Goal: Information Seeking & Learning: Learn about a topic

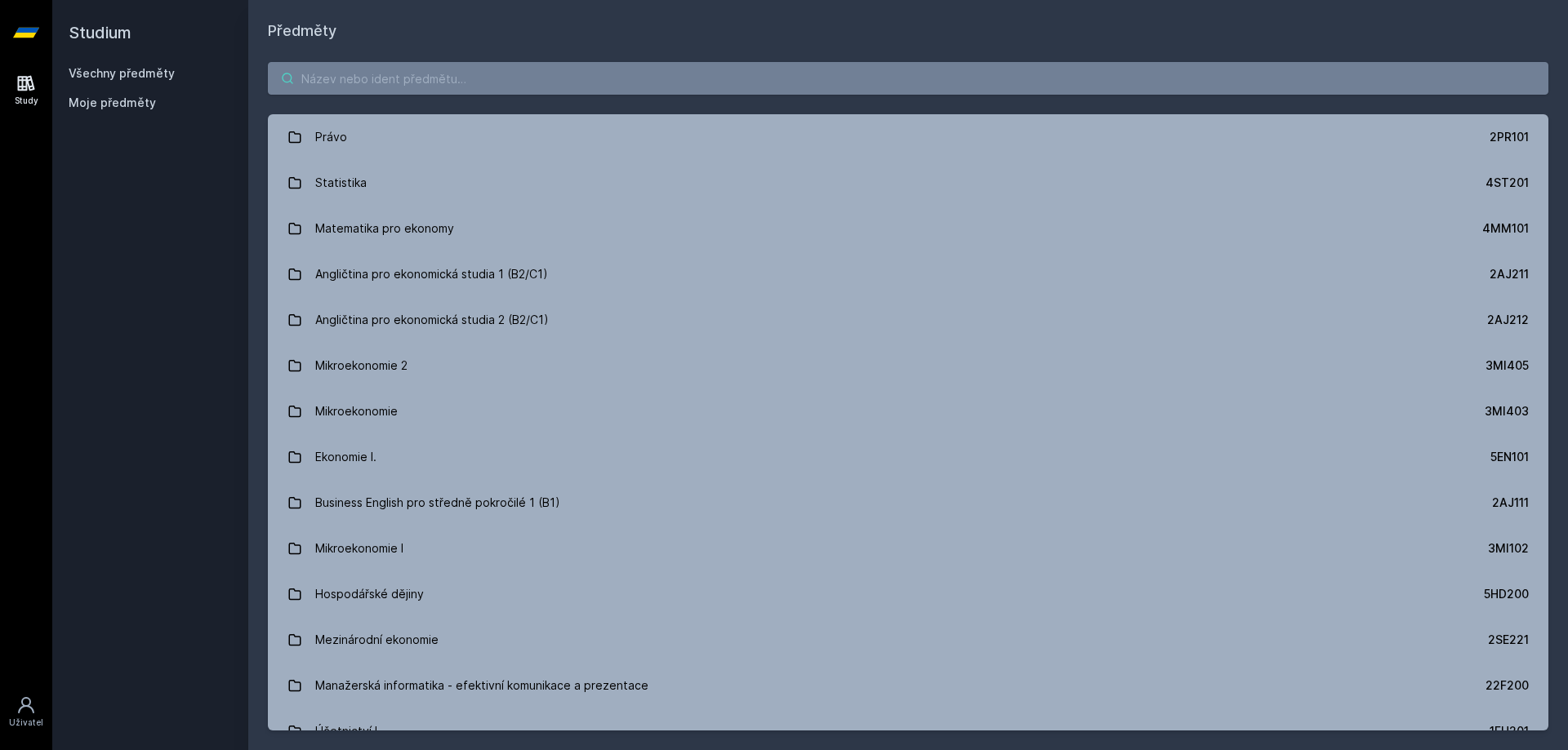
click at [419, 82] on input "search" at bounding box center [909, 79] width 1281 height 32
click at [354, 80] on input "search" at bounding box center [909, 79] width 1281 height 32
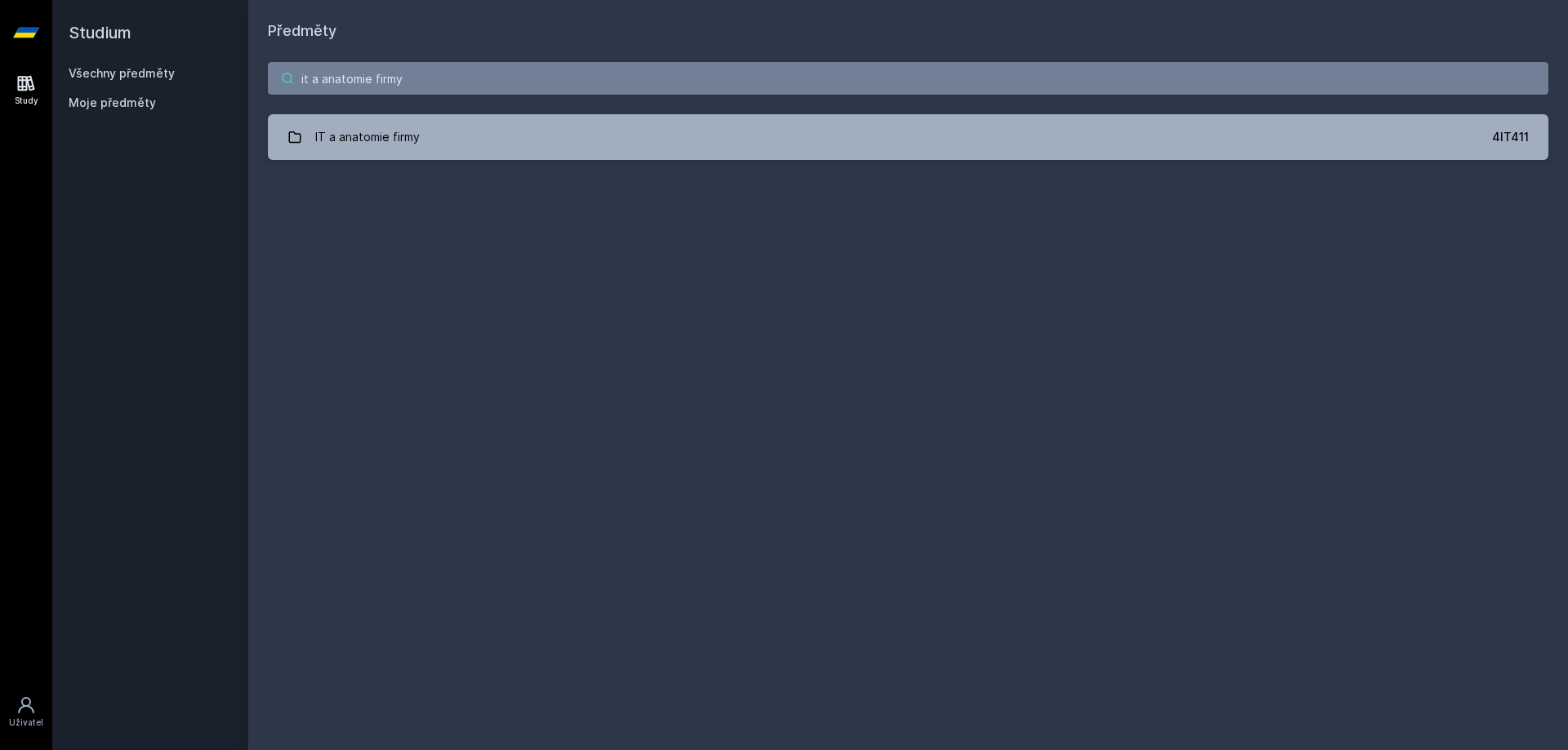
type input "it a anatomie firmy"
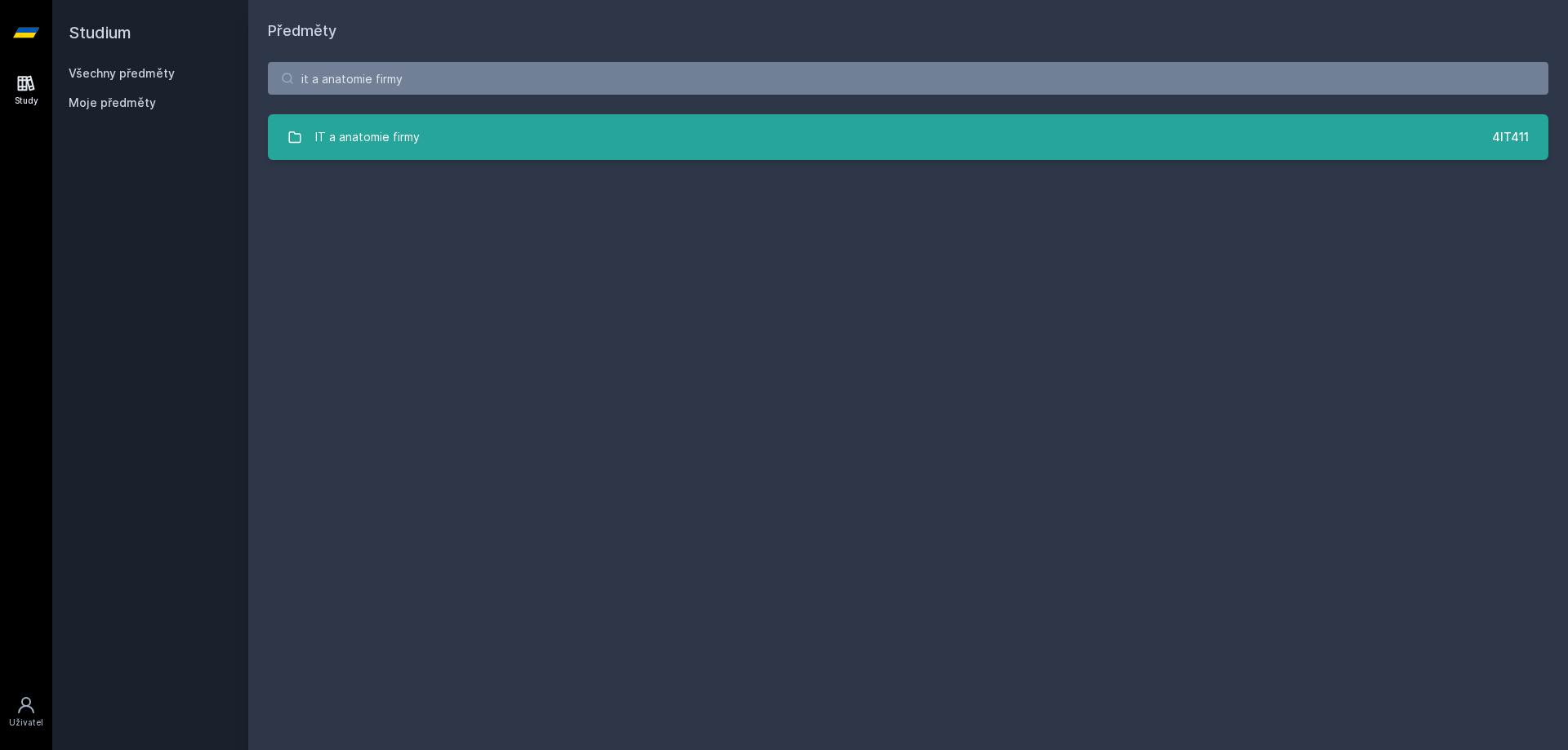
click at [415, 135] on div "IT a anatomie firmy" at bounding box center [368, 137] width 104 height 32
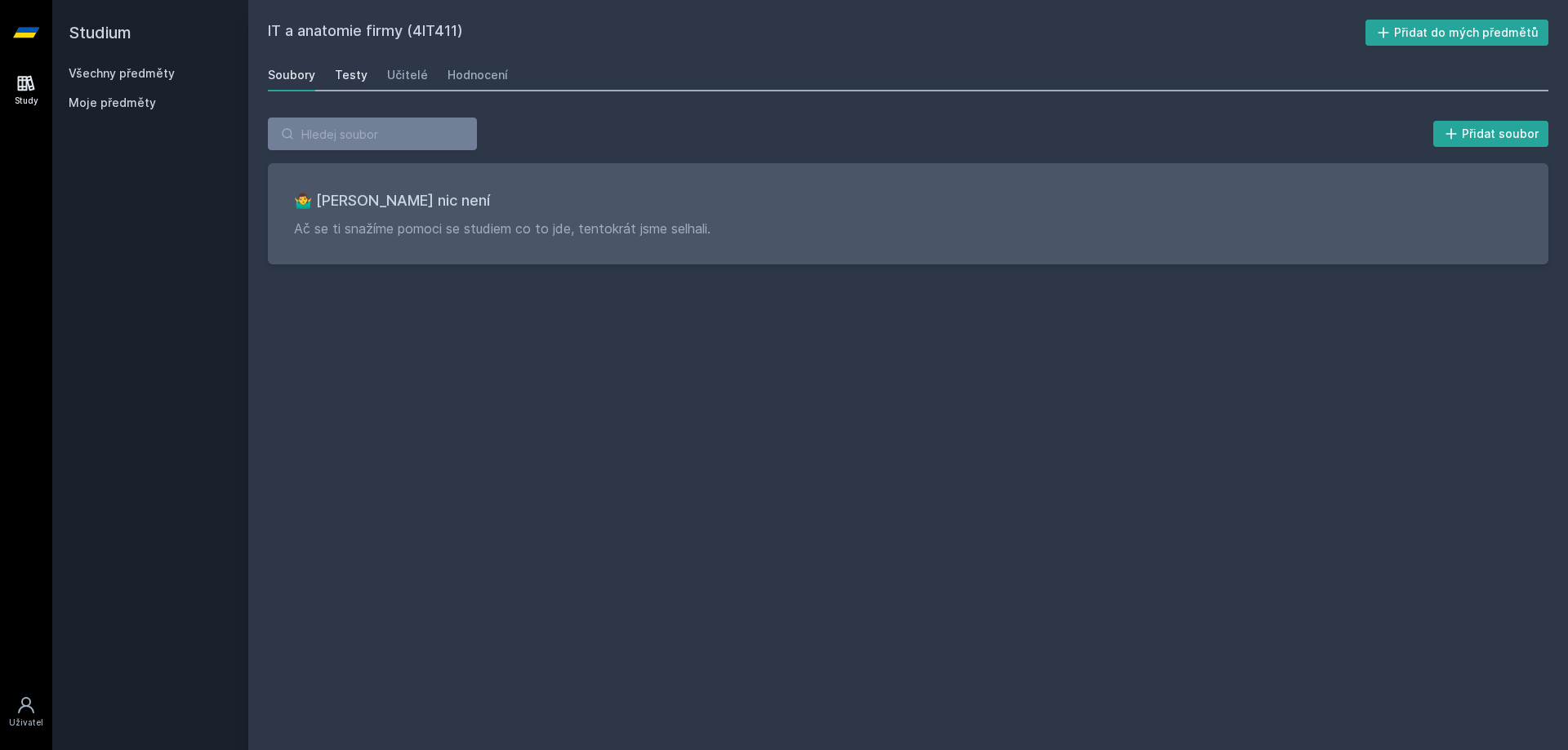
click at [341, 69] on div "Testy" at bounding box center [351, 75] width 32 height 16
click at [393, 80] on div "Učitelé" at bounding box center [407, 75] width 41 height 16
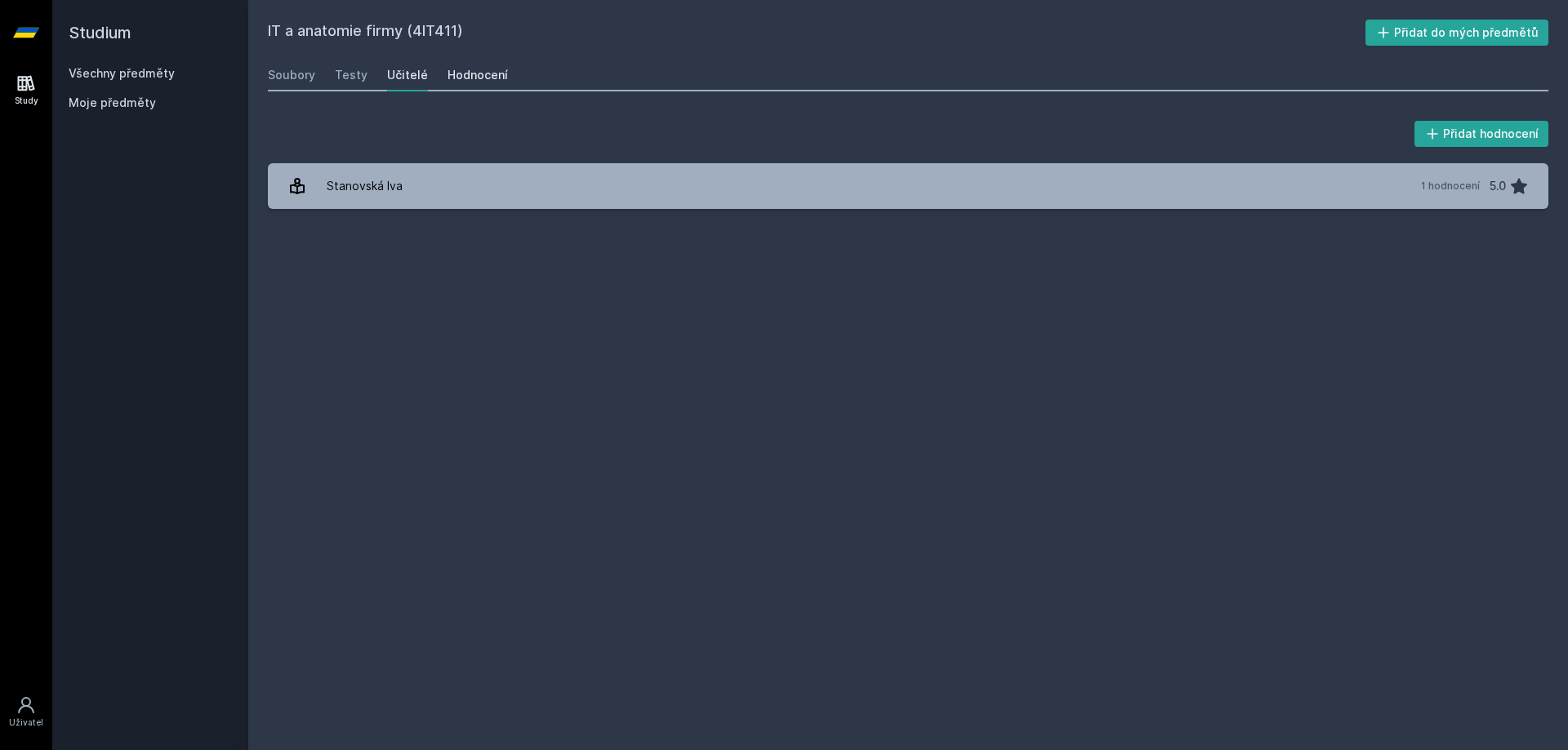
click at [489, 77] on div "Hodnocení" at bounding box center [478, 75] width 61 height 16
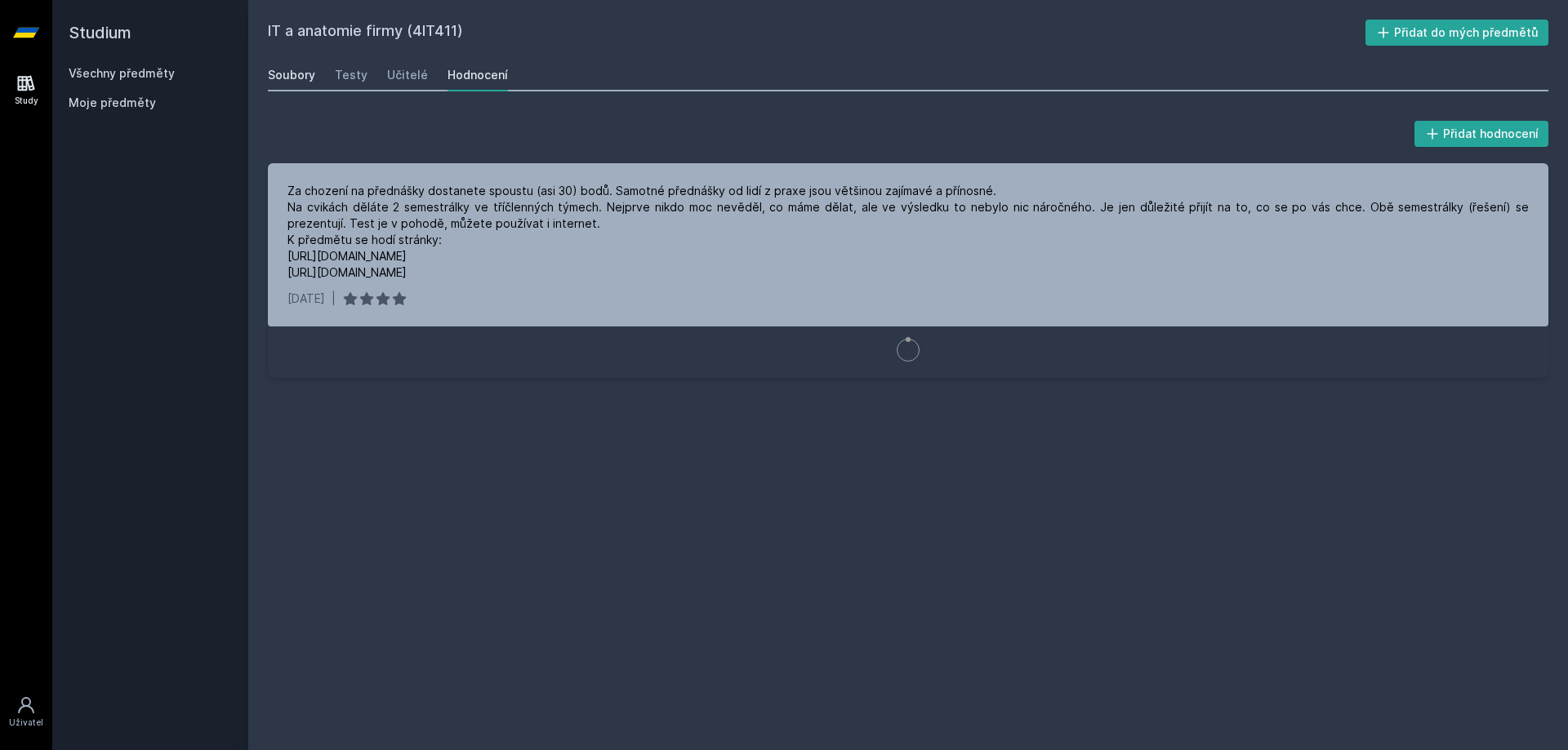
click at [285, 81] on div "Soubory" at bounding box center [292, 75] width 47 height 16
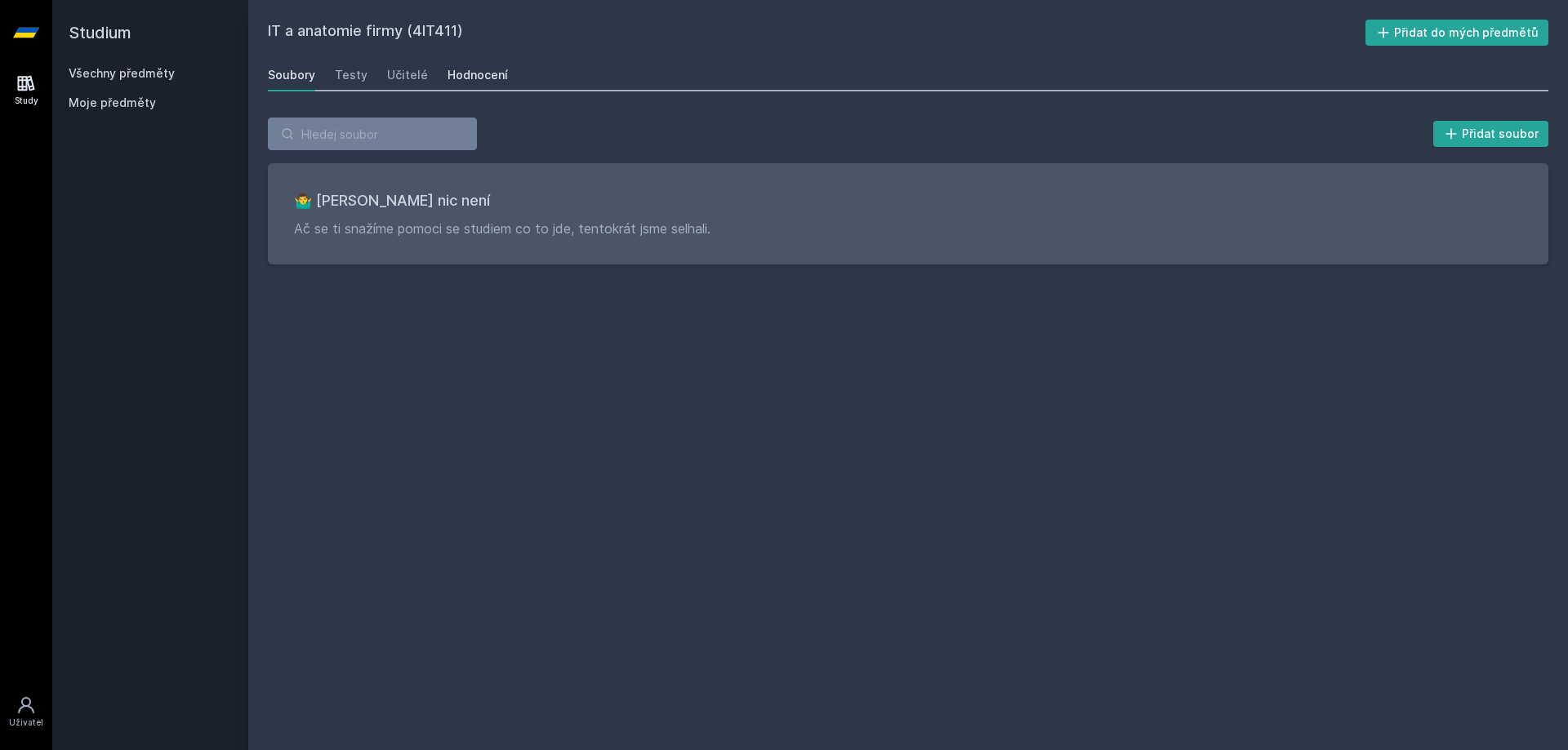
click at [482, 72] on div "Hodnocení" at bounding box center [478, 75] width 61 height 16
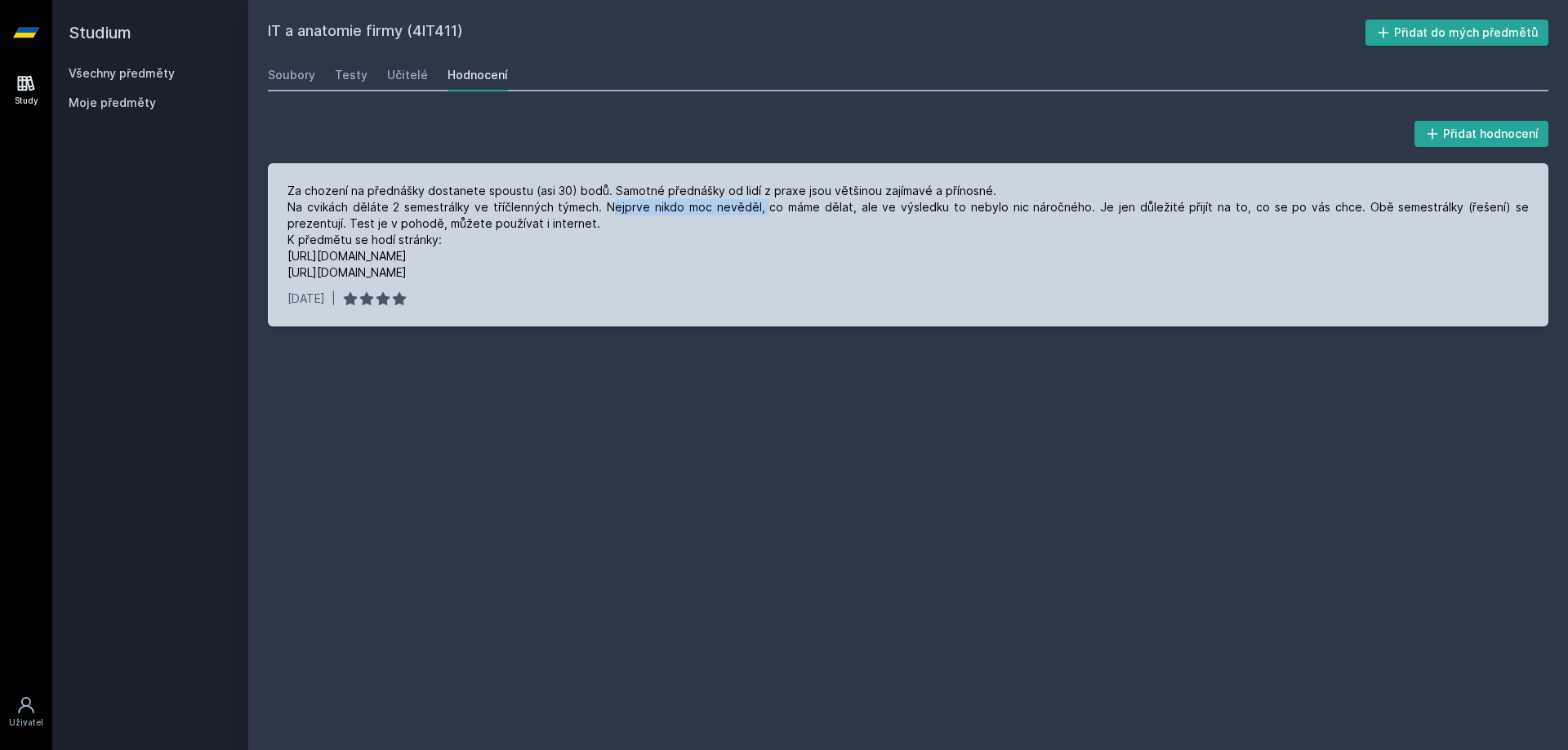
drag, startPoint x: 700, startPoint y: 205, endPoint x: 761, endPoint y: 202, distance: 61.1
click at [749, 201] on div "Za chození na přednášky dostanete spoustu (asi 30) bodů. Samotné přednášky od l…" at bounding box center [908, 231] width 1242 height 98
click at [845, 208] on div "Za chození na přednášky dostanete spoustu (asi 30) bodů. Samotné přednášky od l…" at bounding box center [908, 231] width 1242 height 98
drag, startPoint x: 325, startPoint y: 225, endPoint x: 523, endPoint y: 233, distance: 198.2
click at [523, 233] on div "Za chození na přednášky dostanete spoustu (asi 30) bodů. Samotné přednášky od l…" at bounding box center [908, 231] width 1242 height 98
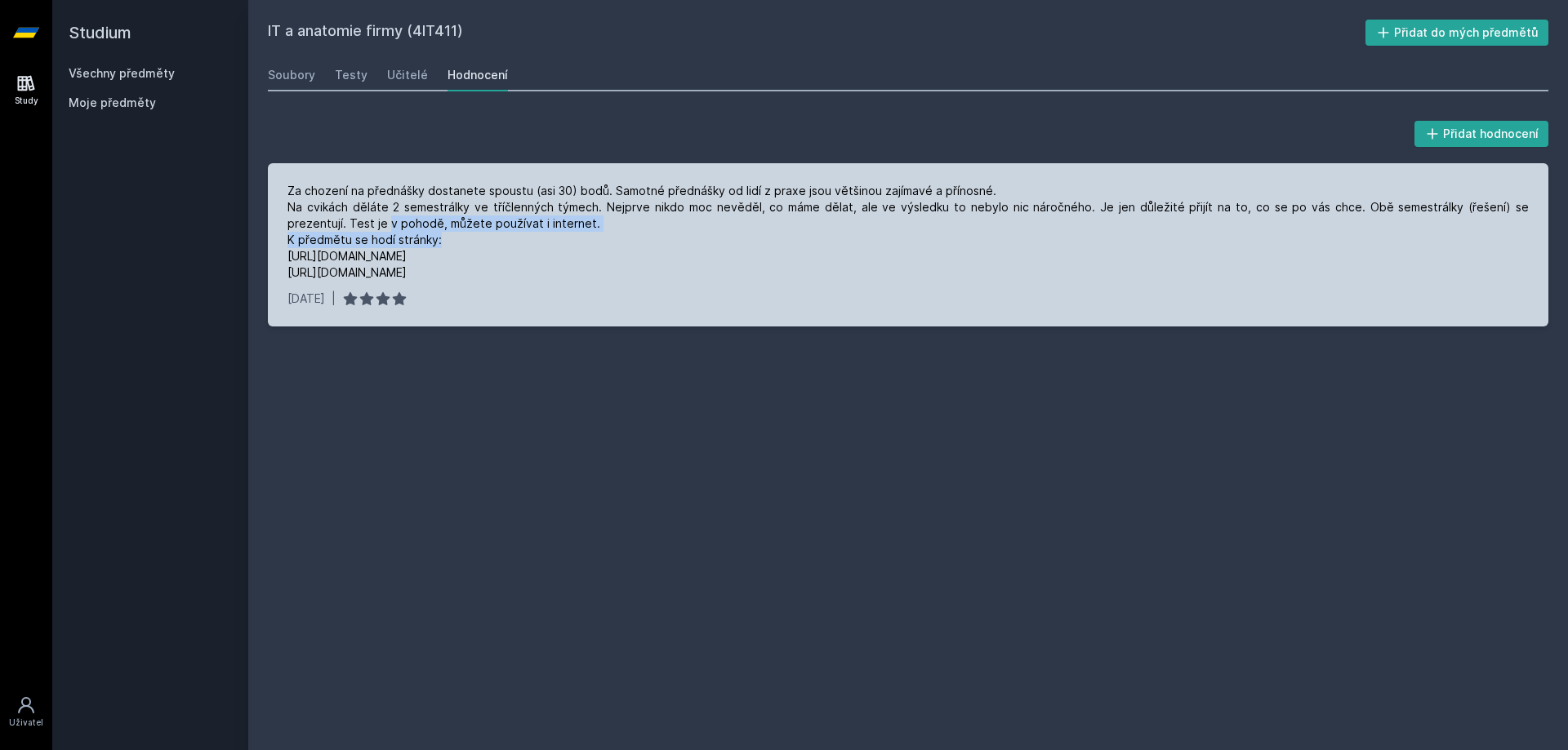
click at [655, 224] on div "Za chození na přednášky dostanete spoustu (asi 30) bodů. Samotné přednášky od l…" at bounding box center [908, 231] width 1242 height 98
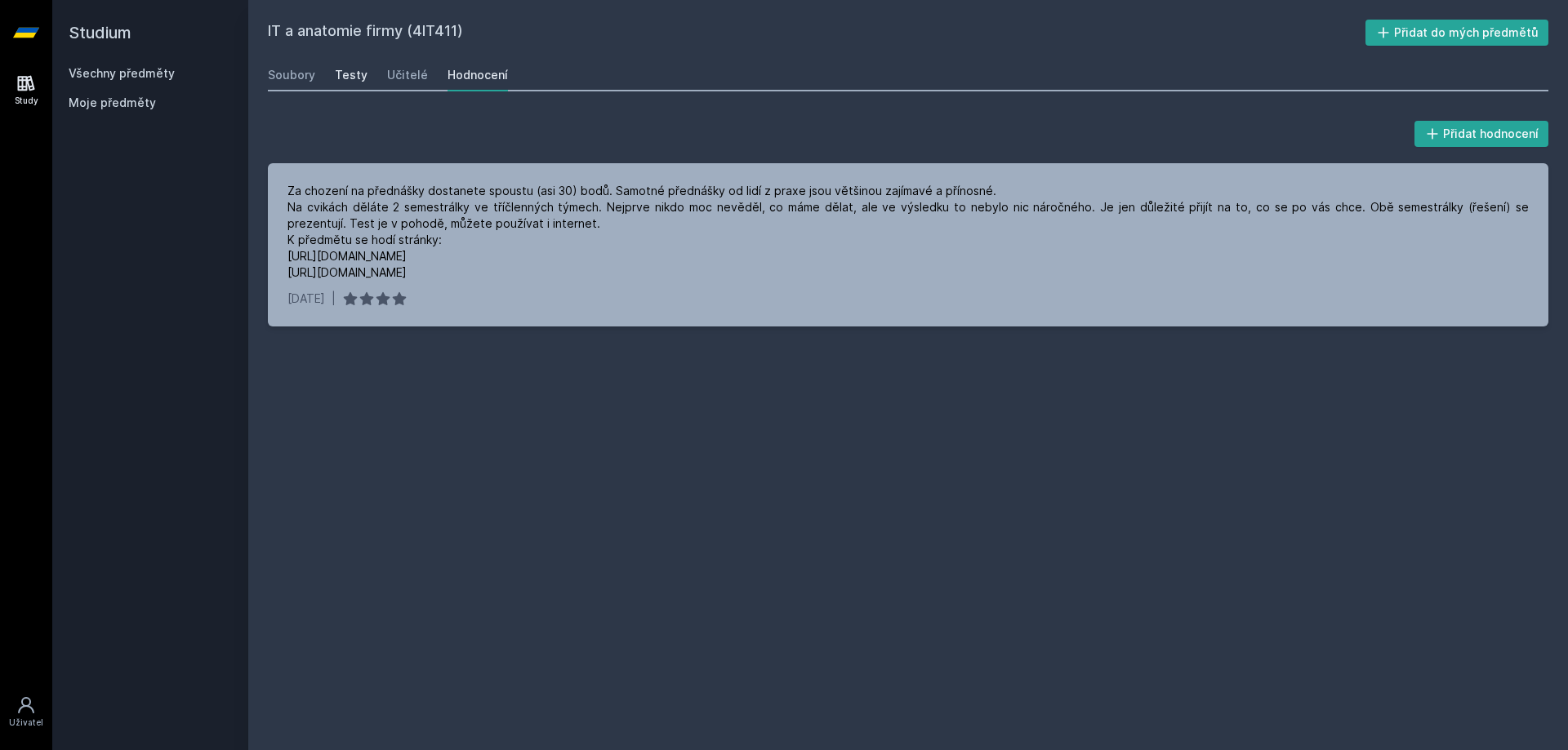
click at [352, 72] on div "Testy" at bounding box center [351, 75] width 32 height 16
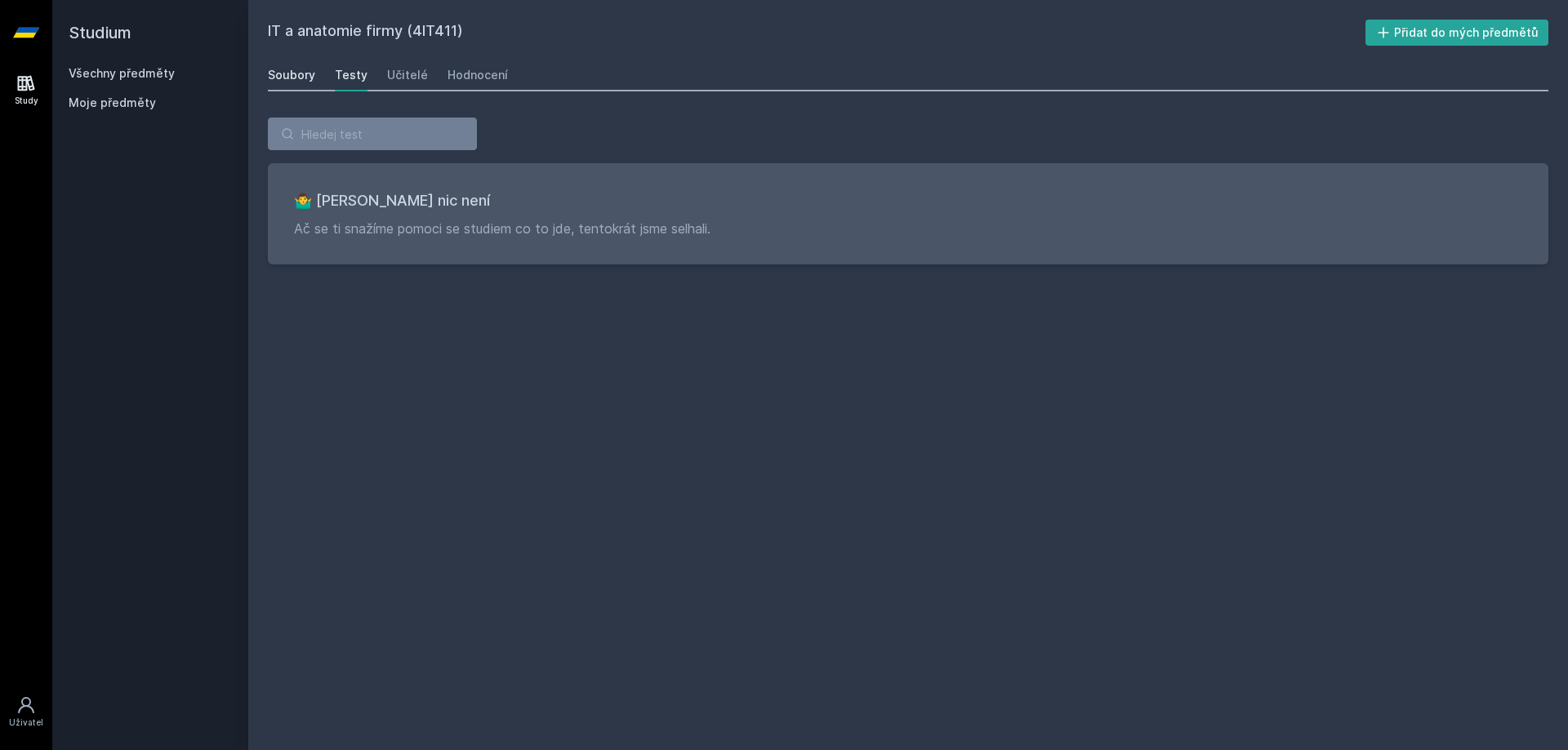
click at [309, 76] on div "Soubory" at bounding box center [292, 75] width 47 height 16
click at [400, 72] on div "Učitelé" at bounding box center [407, 75] width 41 height 16
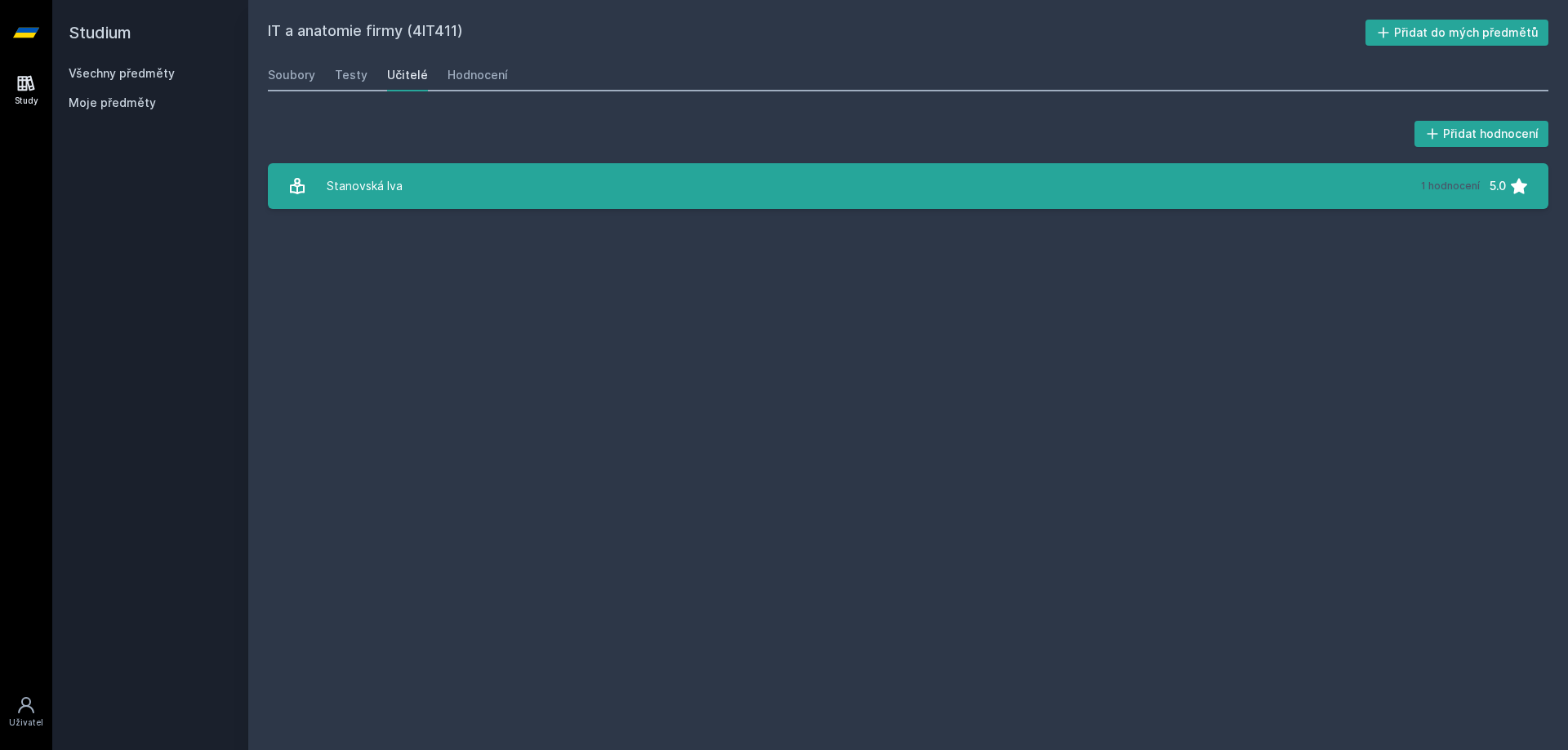
click at [389, 184] on div "Stanovská Iva" at bounding box center [365, 186] width 76 height 32
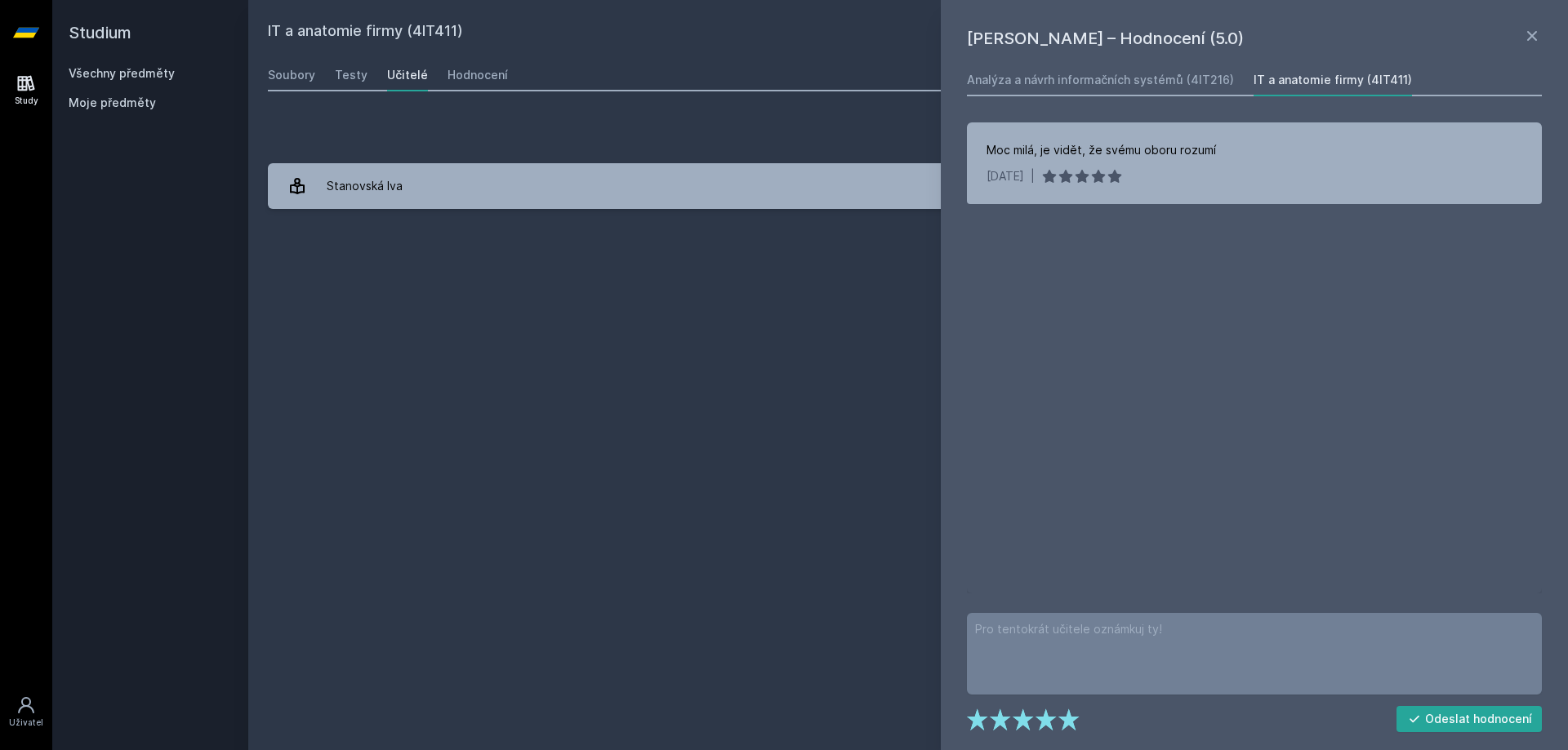
click at [727, 308] on div "IT a anatomie firmy (4IT411) Přidat do mých předmětů [GEOGRAPHIC_DATA] Testy Uč…" at bounding box center [909, 375] width 1281 height 711
